Goal: Transaction & Acquisition: Purchase product/service

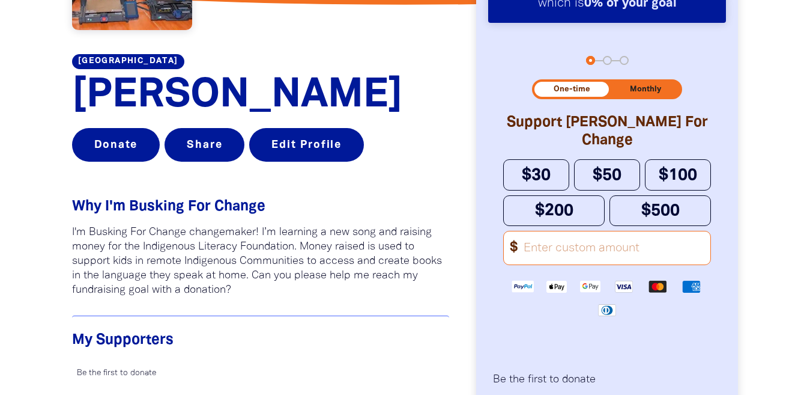
scroll to position [847, 0]
click at [641, 251] on input "Other Amount" at bounding box center [613, 247] width 195 height 33
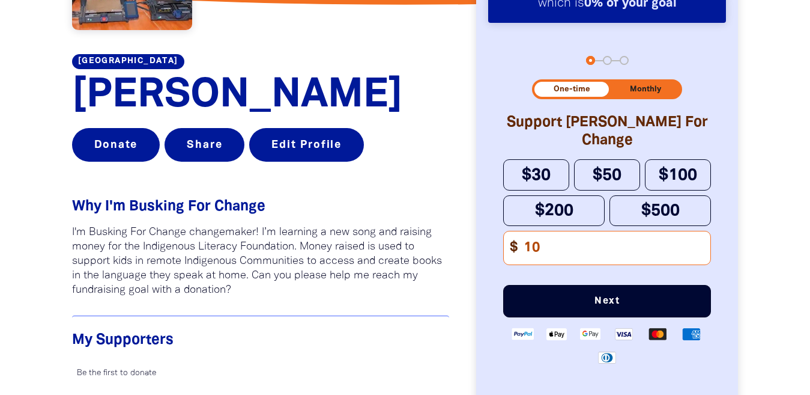
type input "10"
click at [596, 306] on span "Next" at bounding box center [607, 301] width 168 height 10
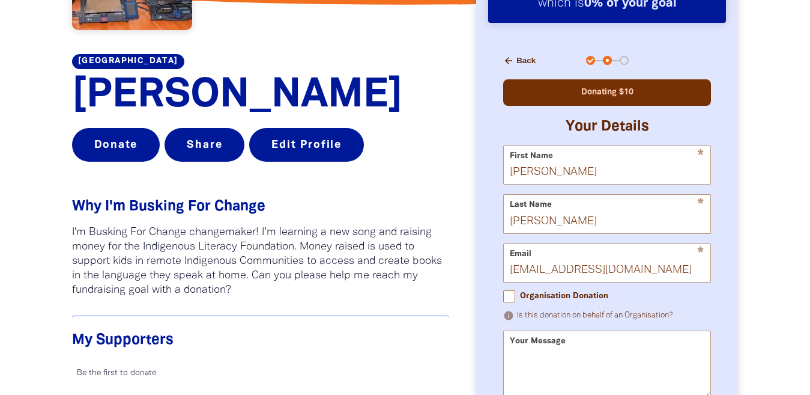
scroll to position [867, 0]
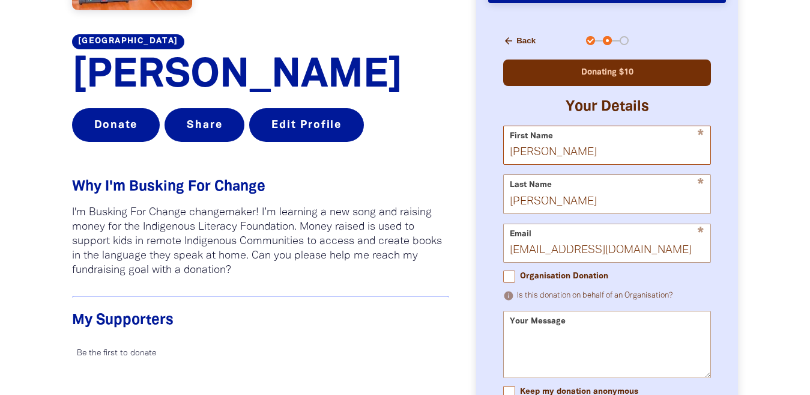
click at [639, 154] on input "[PERSON_NAME]" at bounding box center [607, 145] width 207 height 38
type input "S"
type input "[PERSON_NAME]"
click at [629, 195] on input "[PERSON_NAME]" at bounding box center [607, 194] width 207 height 38
type input "V"
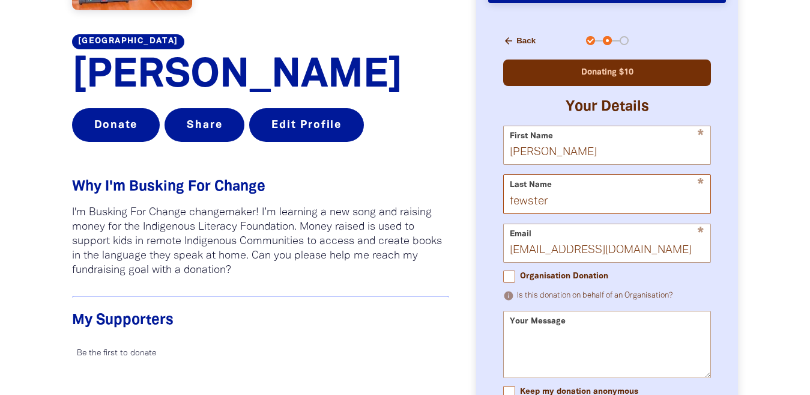
type input "fewster"
click at [582, 256] on input "[EMAIL_ADDRESS][DOMAIN_NAME]" at bounding box center [607, 243] width 207 height 38
click at [669, 253] on input "[EMAIL_ADDRESS][DOMAIN_NAME]" at bounding box center [607, 243] width 207 height 38
type input "s"
type input "g"
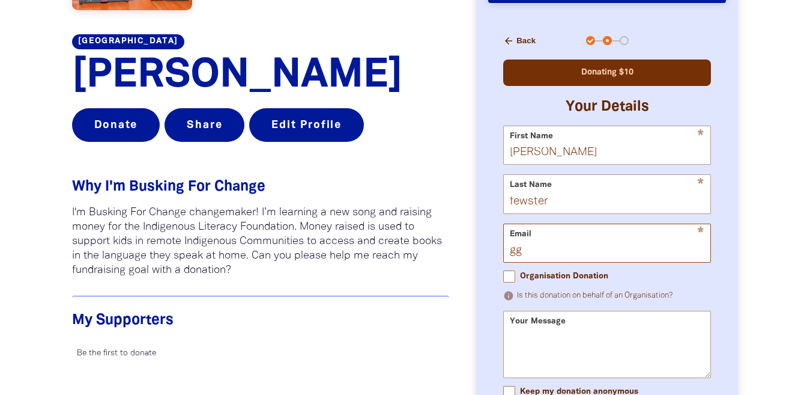
type input "g"
type input "[EMAIL_ADDRESS][DOMAIN_NAME]"
click at [640, 341] on textarea "Your Message" at bounding box center [607, 354] width 207 height 45
type textarea ":)"
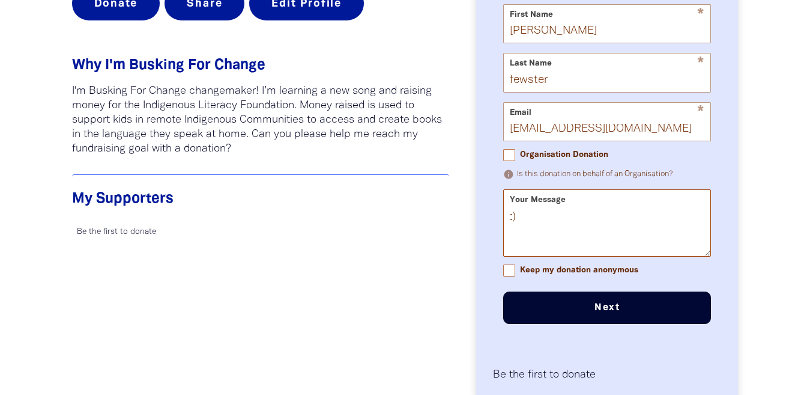
scroll to position [986, 0]
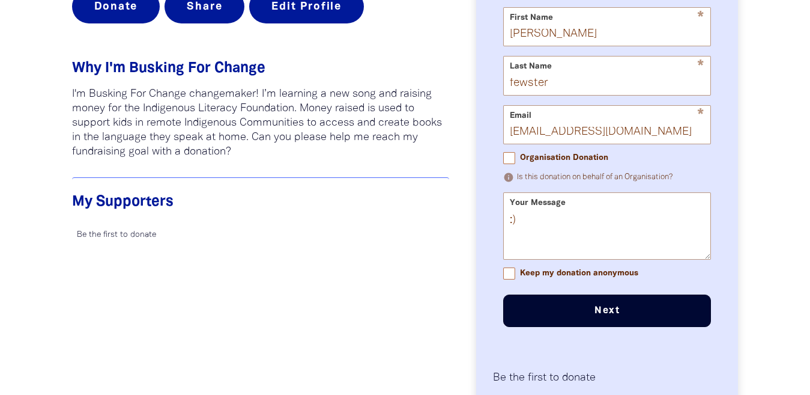
click at [607, 317] on button "Next chevron_right" at bounding box center [607, 310] width 208 height 32
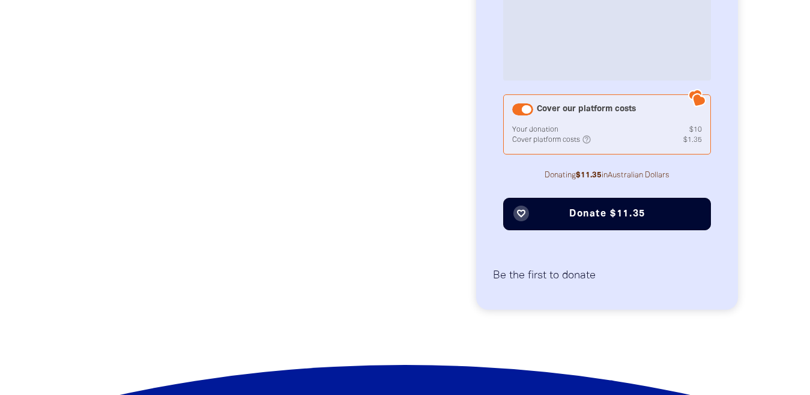
scroll to position [1169, 0]
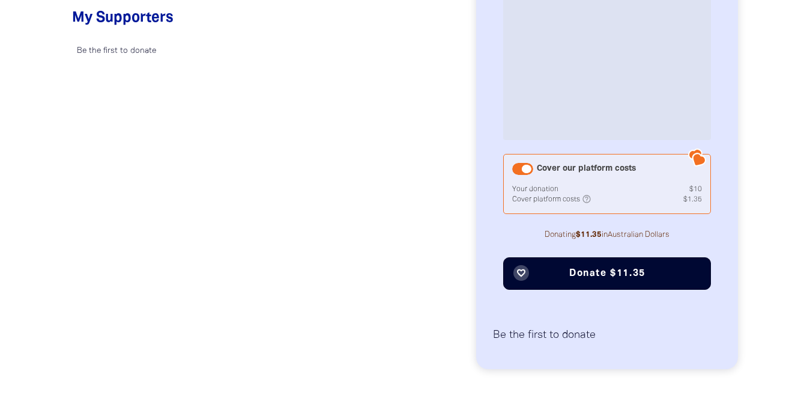
click at [523, 163] on div "Cover our platform costs" at bounding box center [522, 169] width 21 height 12
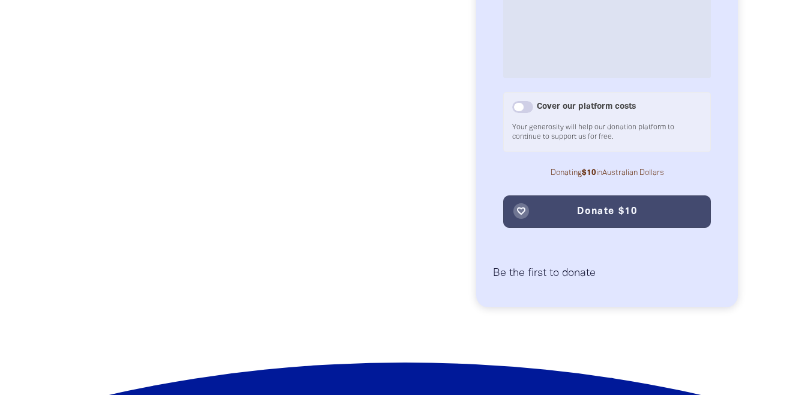
scroll to position [1229, 0]
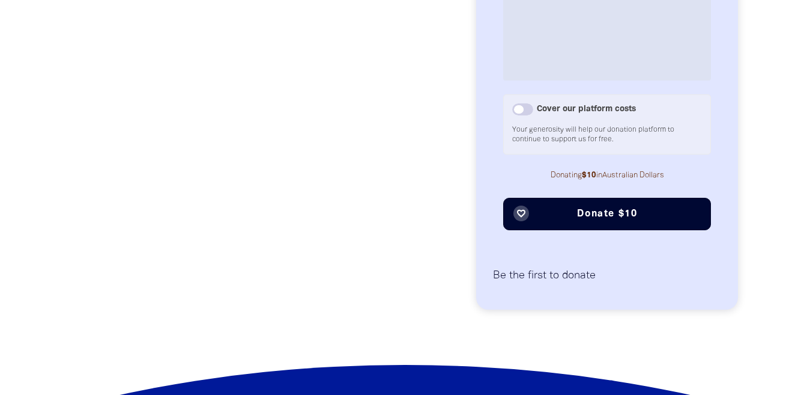
click at [579, 216] on span "Donate $10" at bounding box center [607, 214] width 60 height 10
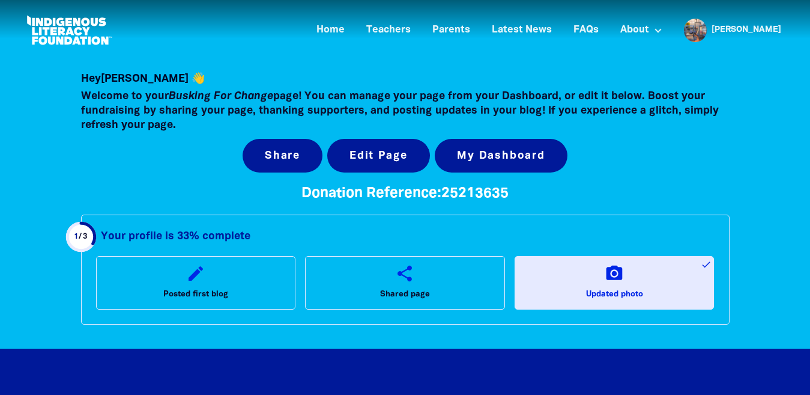
scroll to position [0, 0]
